Goal: Information Seeking & Learning: Find specific page/section

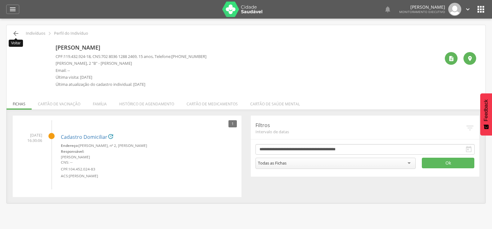
click at [12, 32] on icon "" at bounding box center [15, 33] width 7 height 7
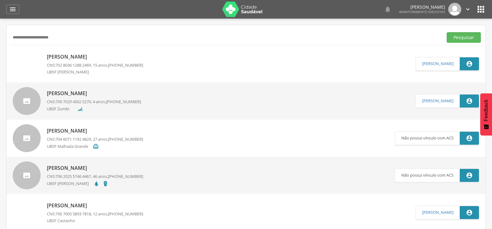
click at [78, 92] on p "[PERSON_NAME]" at bounding box center [94, 93] width 94 height 7
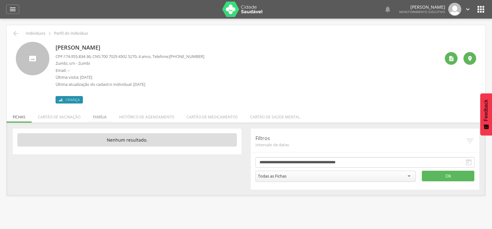
click at [94, 117] on li "Família" at bounding box center [100, 115] width 26 height 15
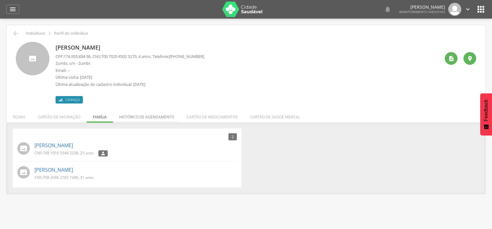
click at [121, 119] on li "Histórico de agendamento" at bounding box center [146, 115] width 67 height 15
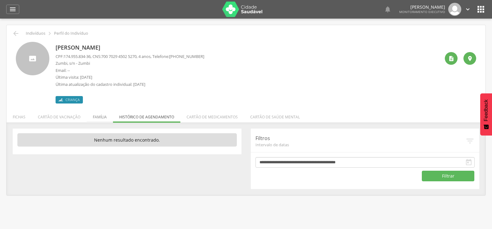
click at [100, 115] on li "Família" at bounding box center [100, 115] width 26 height 15
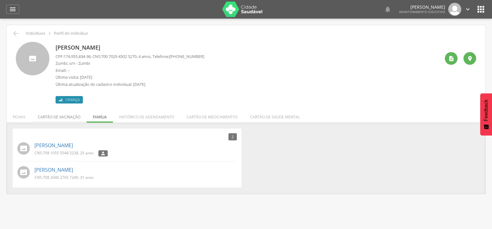
click at [74, 116] on li "Cartão de vacinação" at bounding box center [59, 115] width 55 height 15
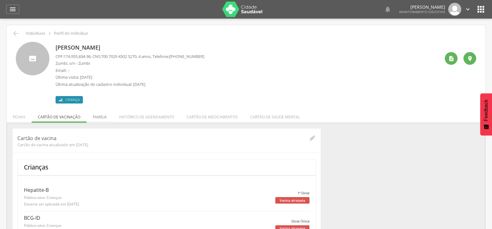
click at [101, 114] on li "Família" at bounding box center [100, 115] width 26 height 15
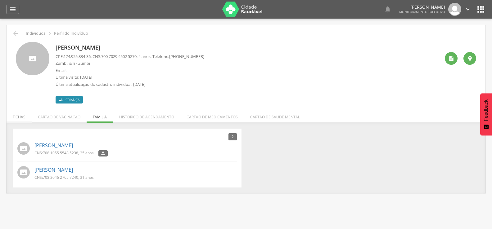
click at [20, 120] on li "Fichas" at bounding box center [19, 115] width 25 height 15
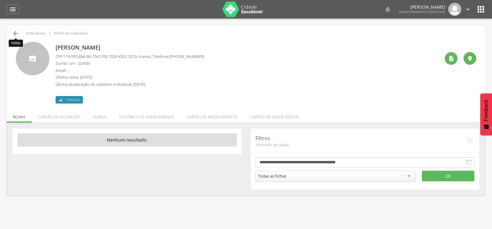
click at [16, 33] on icon "" at bounding box center [15, 33] width 7 height 7
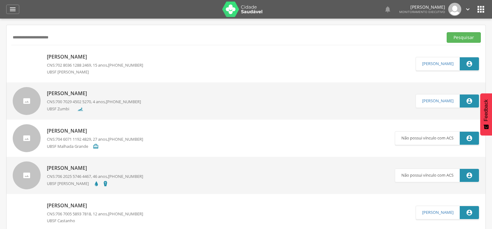
click at [89, 61] on div "[PERSON_NAME] CNS: 702 8036 1288 2469 , 15 anos, [PHONE_NUMBER] UBSF [PERSON_NA…" at bounding box center [95, 64] width 96 height 25
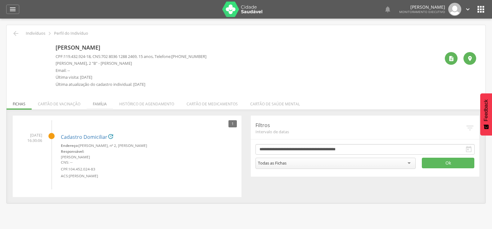
click at [107, 108] on li "Família" at bounding box center [100, 102] width 26 height 15
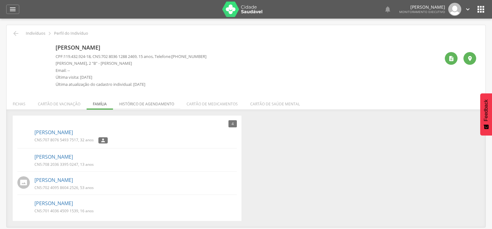
click at [123, 107] on li "Histórico de agendamento" at bounding box center [146, 102] width 67 height 15
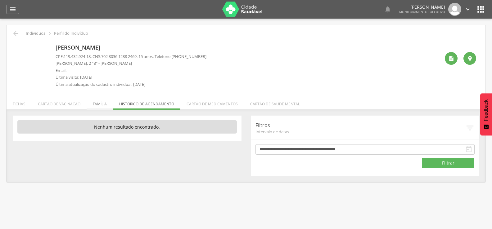
click at [104, 104] on li "Família" at bounding box center [100, 102] width 26 height 15
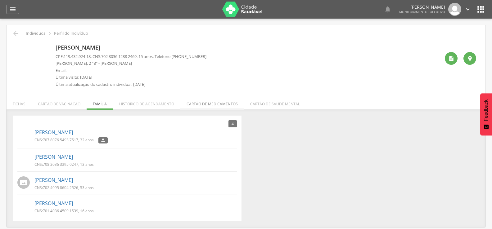
click at [200, 104] on li "Cartão de medicamentos" at bounding box center [212, 102] width 64 height 15
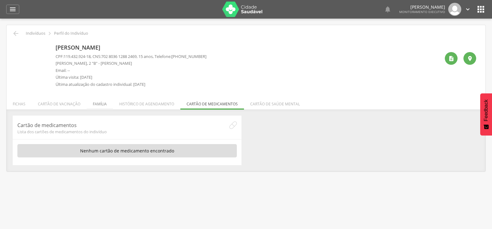
click at [103, 108] on li "Família" at bounding box center [100, 102] width 26 height 15
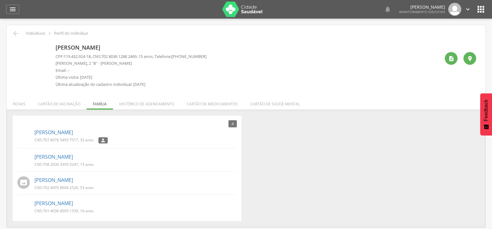
drag, startPoint x: 105, startPoint y: 57, endPoint x: 129, endPoint y: 60, distance: 23.8
click at [129, 60] on div "CPF: 119.432.924-18 , CNS: [PHONE_NUMBER] , 15 anos, Telefone: [PHONE_NUMBER] […" at bounding box center [131, 72] width 151 height 37
click at [124, 61] on p "[PERSON_NAME], 2 "B" - [PERSON_NAME]" at bounding box center [131, 64] width 151 height 6
drag, startPoint x: 106, startPoint y: 56, endPoint x: 142, endPoint y: 58, distance: 36.1
click at [137, 58] on span "702 8036 1288 2469" at bounding box center [118, 57] width 35 height 6
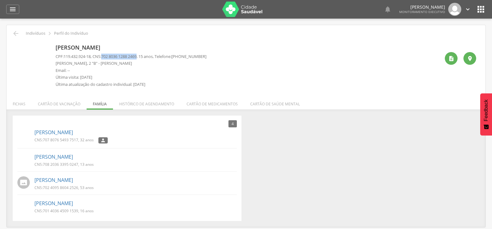
copy span "702 8036 1288 2469"
click at [287, 98] on li "Cartão de saúde mental" at bounding box center [275, 102] width 62 height 15
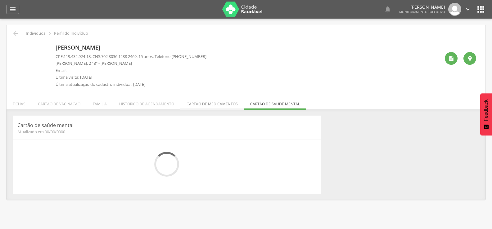
click at [195, 105] on li "Cartão de medicamentos" at bounding box center [212, 102] width 64 height 15
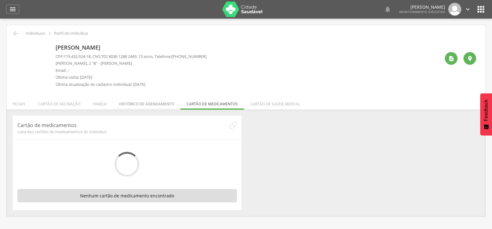
click at [128, 105] on li "Histórico de agendamento" at bounding box center [146, 102] width 67 height 15
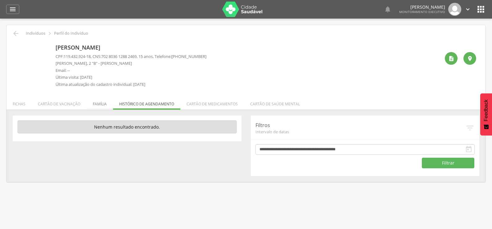
click at [103, 102] on li "Família" at bounding box center [100, 102] width 26 height 15
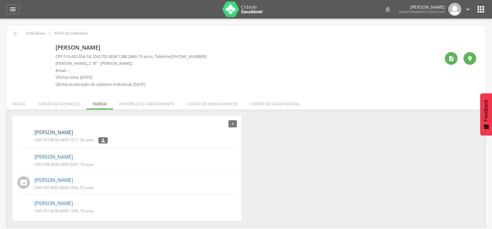
click at [73, 132] on link "[PERSON_NAME]" at bounding box center [53, 132] width 39 height 7
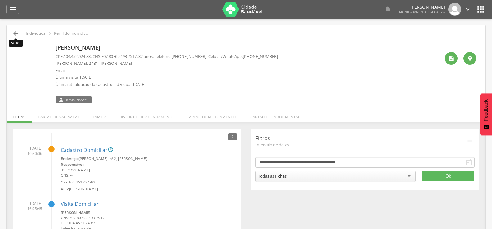
click at [15, 32] on icon "" at bounding box center [15, 33] width 7 height 7
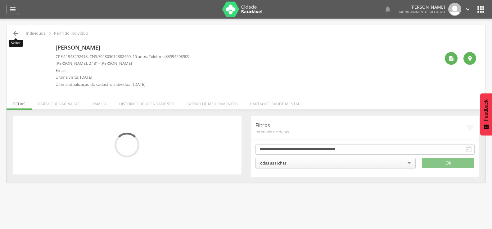
click at [16, 36] on icon "" at bounding box center [15, 33] width 7 height 7
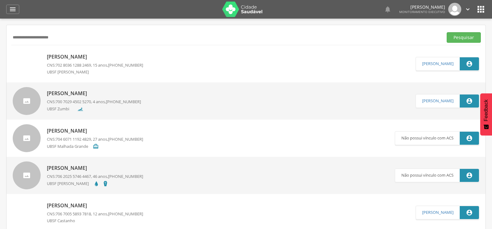
drag, startPoint x: 97, startPoint y: 37, endPoint x: 0, endPoint y: 38, distance: 96.6
click at [0, 38] on div " Supervisão  Distritos  Ubs Coordenador: - Queimadas / PB Intervalo de Tempo…" at bounding box center [246, 133] width 492 height 229
click at [105, 53] on p "[PERSON_NAME]" at bounding box center [95, 56] width 96 height 7
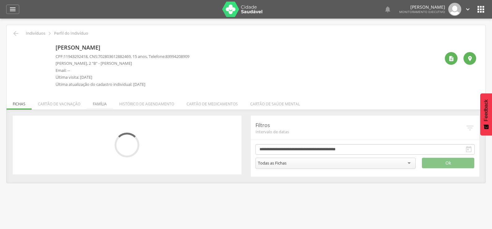
click at [97, 104] on li "Família" at bounding box center [100, 102] width 26 height 15
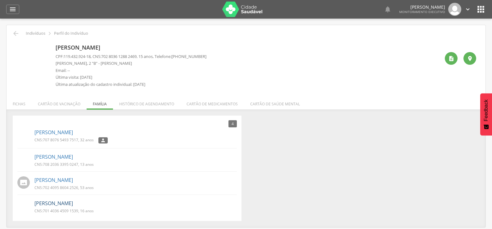
click at [64, 204] on link "[PERSON_NAME]" at bounding box center [53, 203] width 39 height 7
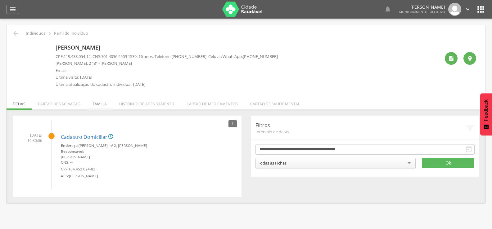
click at [105, 107] on li "Família" at bounding box center [100, 102] width 26 height 15
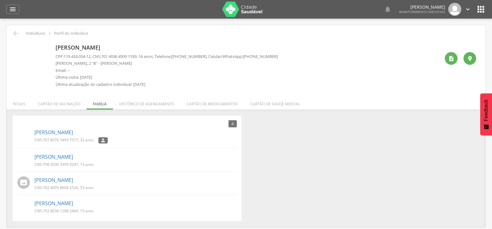
click at [470, 8] on icon "" at bounding box center [468, 9] width 7 height 7
click at [450, 37] on link "Sair" at bounding box center [446, 36] width 49 height 8
